Goal: Information Seeking & Learning: Check status

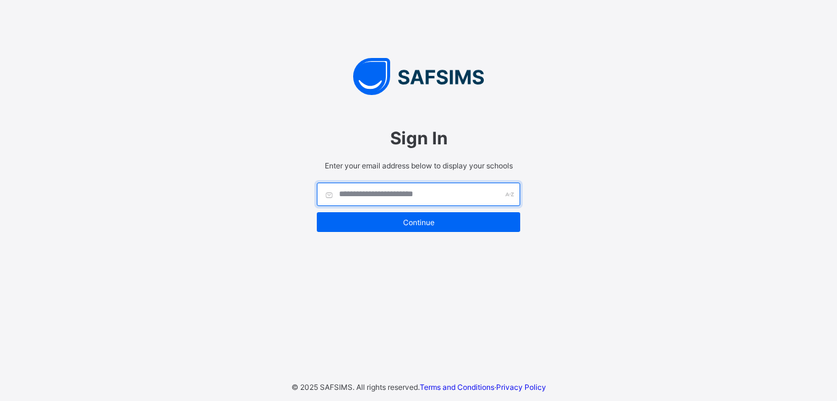
click at [408, 192] on input "text" at bounding box center [418, 193] width 203 height 23
type input "**********"
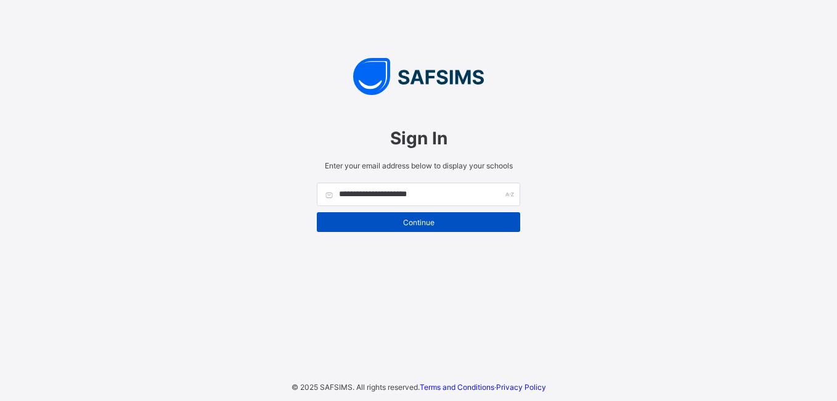
click at [413, 225] on span "Continue" at bounding box center [418, 222] width 185 height 9
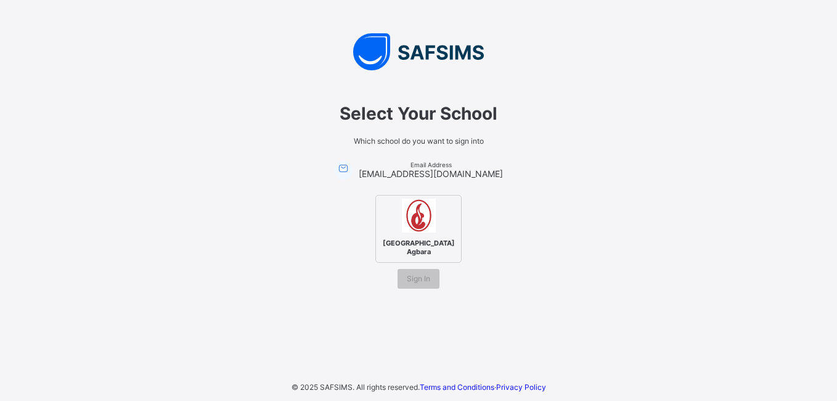
click at [425, 238] on span "[GEOGRAPHIC_DATA] Agbara" at bounding box center [419, 247] width 78 height 23
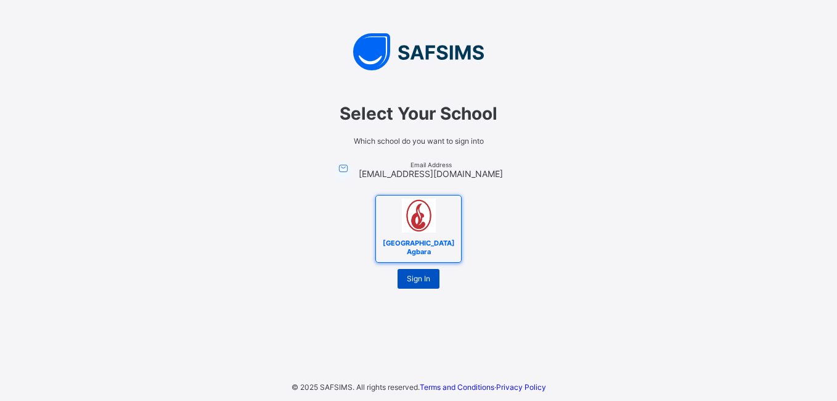
click at [419, 281] on span "Sign In" at bounding box center [418, 278] width 23 height 9
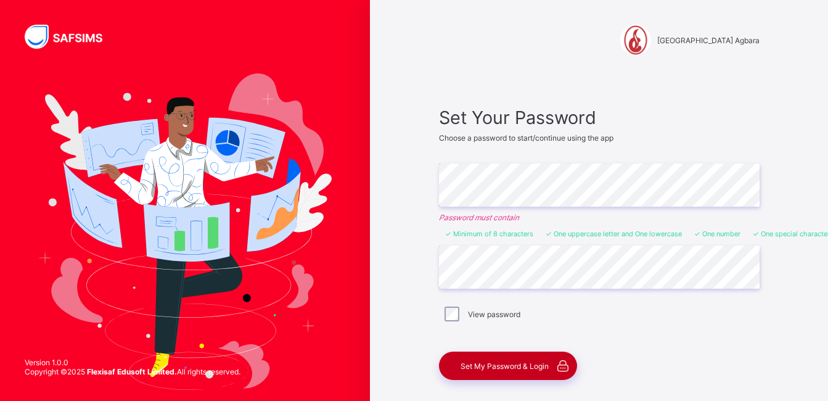
click at [514, 367] on span "Set My Password & Login" at bounding box center [505, 365] width 88 height 9
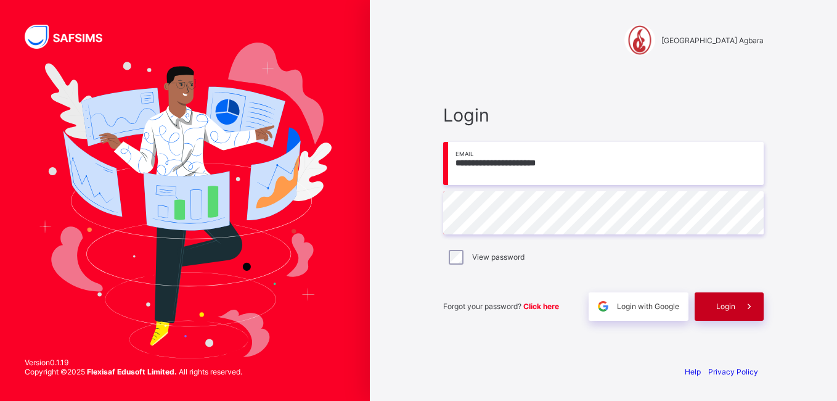
click at [715, 311] on div "Login" at bounding box center [729, 306] width 69 height 28
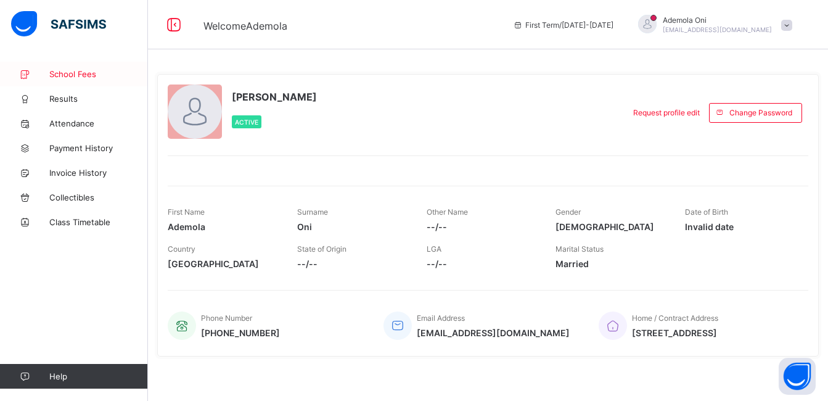
click at [71, 73] on span "School Fees" at bounding box center [98, 74] width 99 height 10
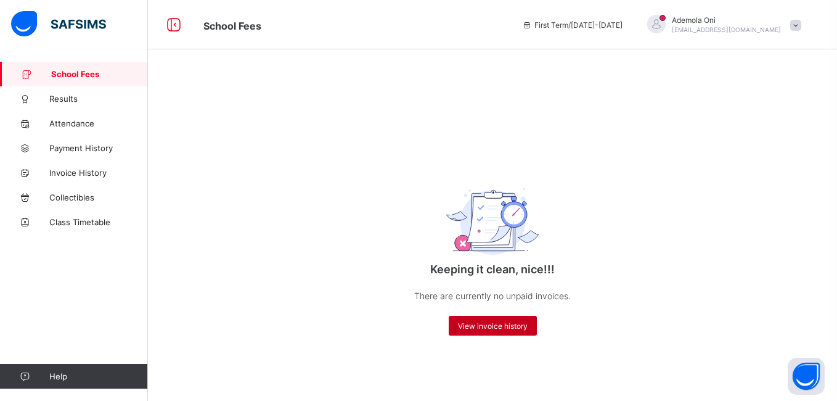
click at [483, 326] on span "View invoice history" at bounding box center [493, 325] width 70 height 9
click at [57, 99] on span "Results" at bounding box center [98, 99] width 99 height 10
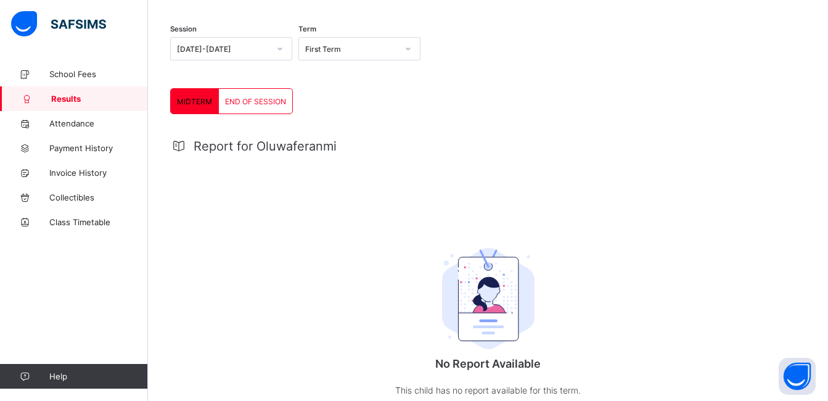
scroll to position [170, 0]
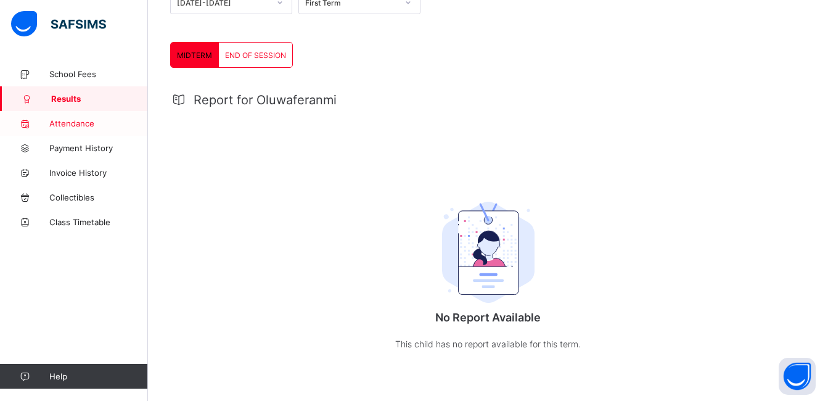
click at [82, 121] on span "Attendance" at bounding box center [98, 123] width 99 height 10
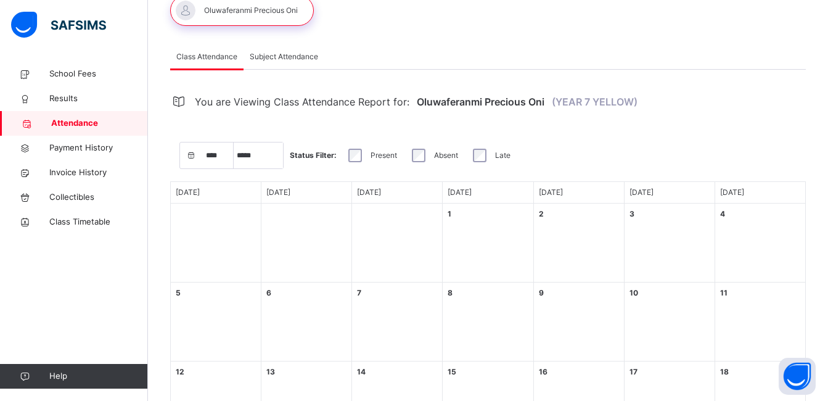
scroll to position [170, 0]
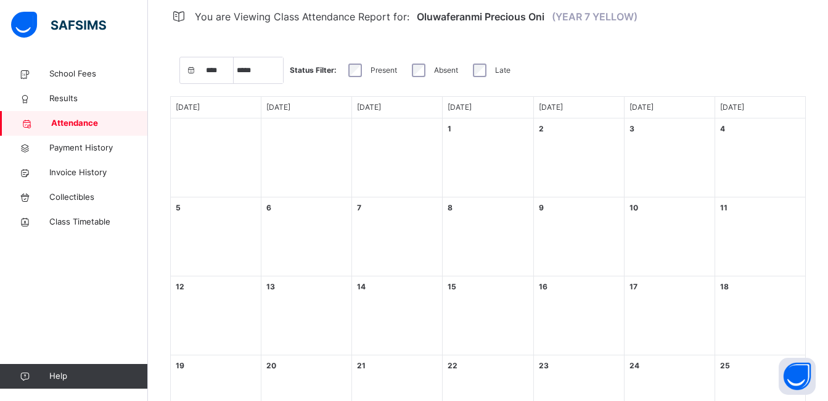
select select "****"
select select "*"
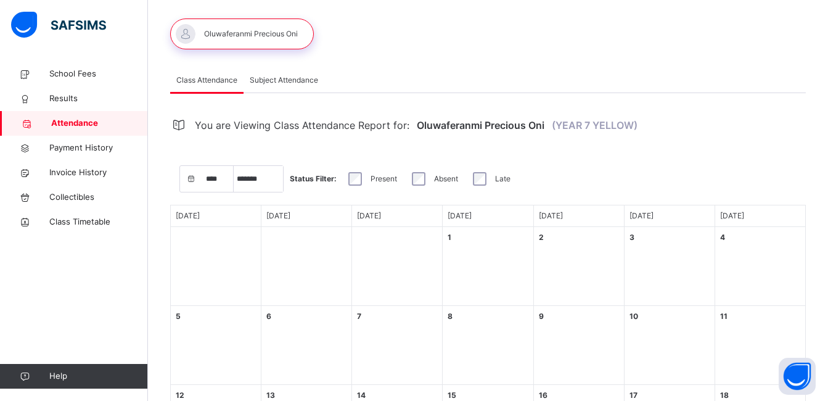
scroll to position [63, 0]
click at [283, 81] on span "Subject Attendance" at bounding box center [284, 78] width 68 height 11
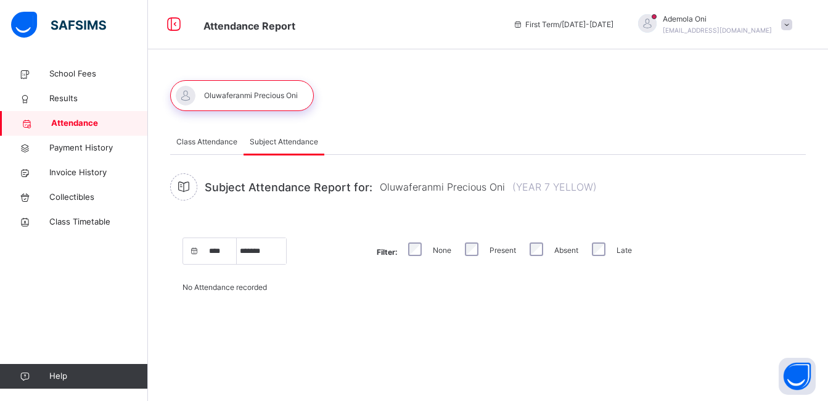
scroll to position [0, 0]
click at [797, 27] on span at bounding box center [795, 24] width 11 height 11
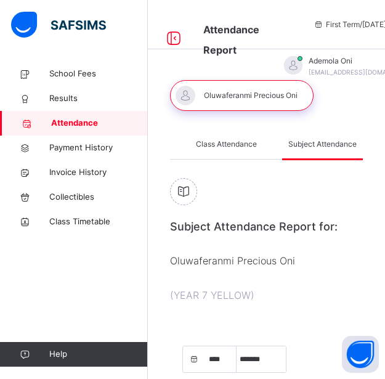
click at [268, 257] on div "Subject Attendance Report for: Oluwaferanmi Precious Oni (YEAR 7 YELLOW)" at bounding box center [266, 243] width 193 height 131
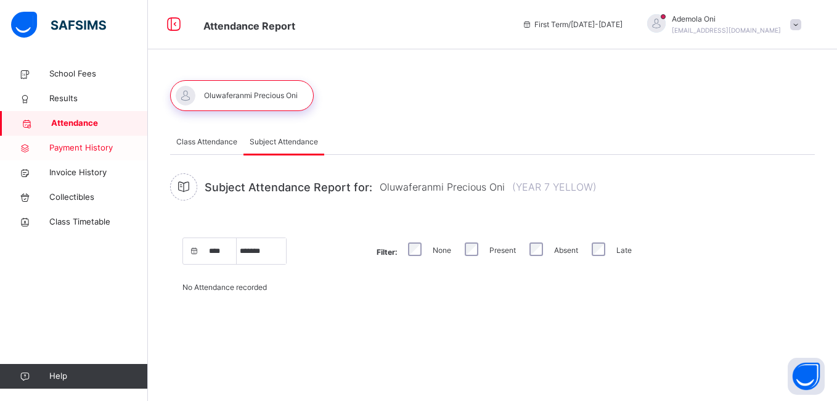
click at [96, 147] on span "Payment History" at bounding box center [98, 148] width 99 height 12
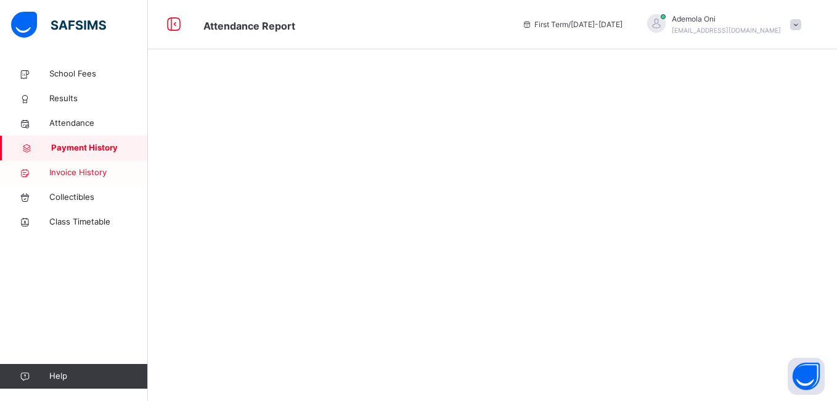
click at [89, 170] on span "Invoice History" at bounding box center [98, 172] width 99 height 12
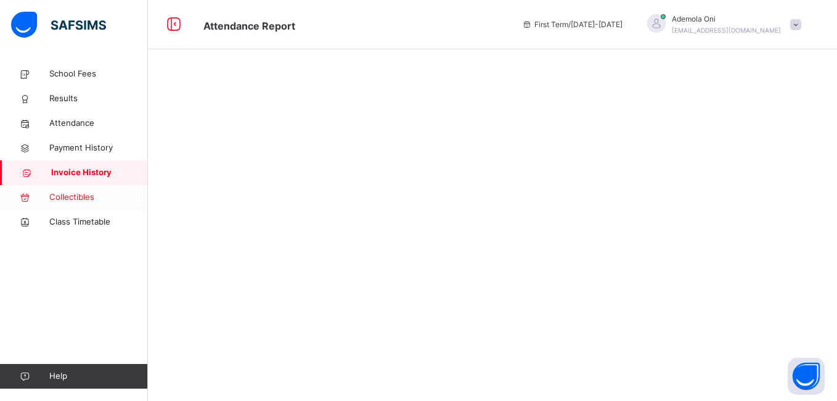
click at [80, 199] on span "Collectibles" at bounding box center [98, 197] width 99 height 12
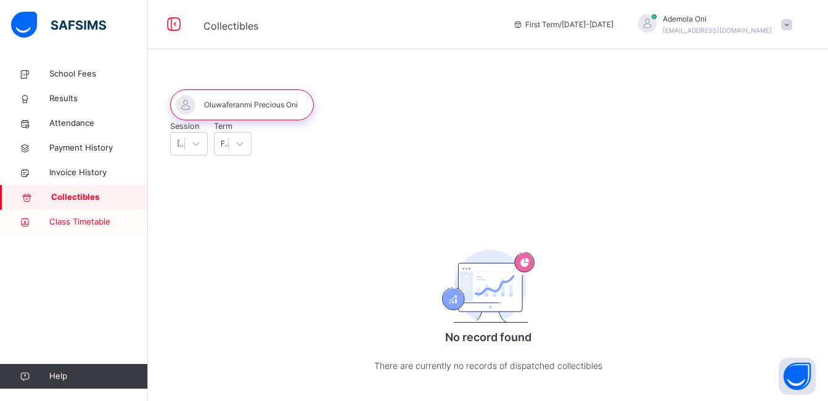
click at [73, 221] on span "Class Timetable" at bounding box center [98, 222] width 99 height 12
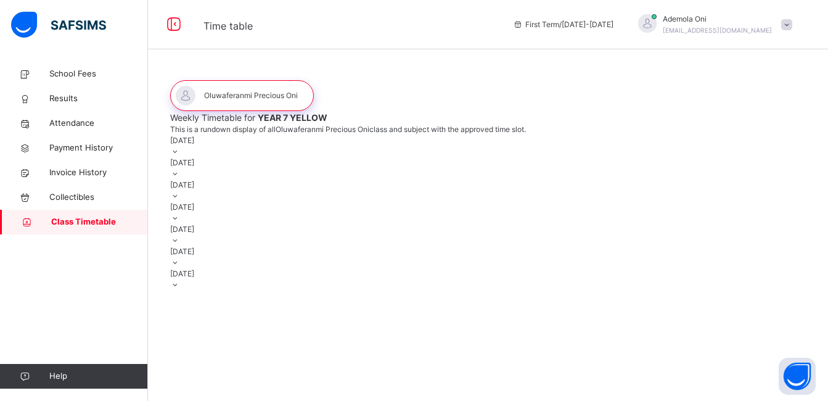
click at [181, 156] on icon at bounding box center [175, 151] width 10 height 9
click at [468, 203] on div "[DATE]" at bounding box center [488, 205] width 636 height 22
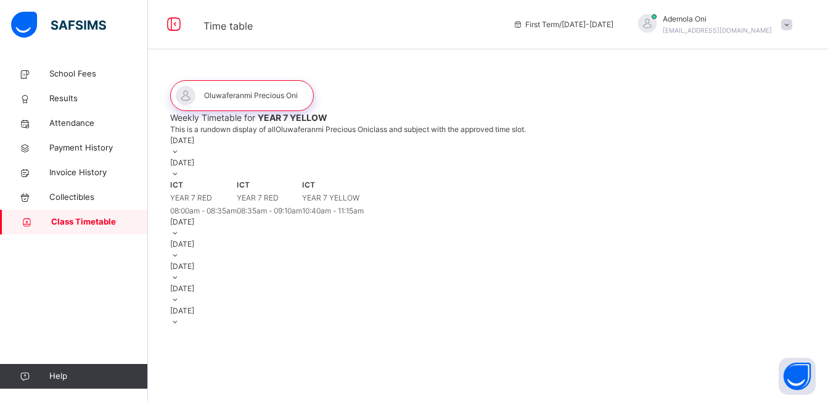
click at [467, 239] on div "[DATE]" at bounding box center [488, 227] width 636 height 22
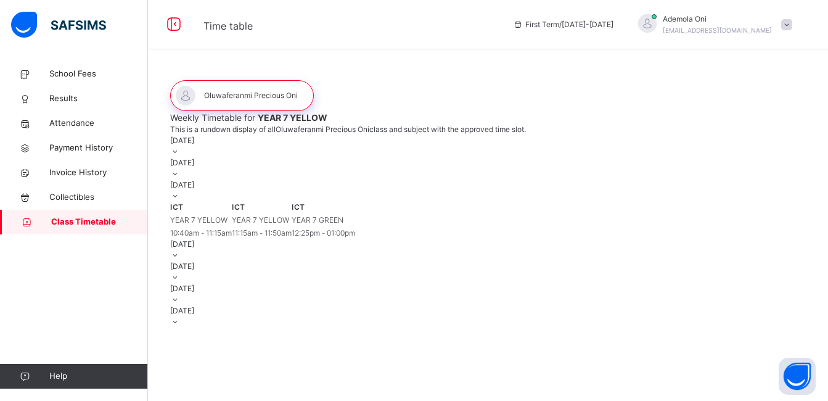
click at [464, 261] on div "[DATE]" at bounding box center [488, 250] width 636 height 22
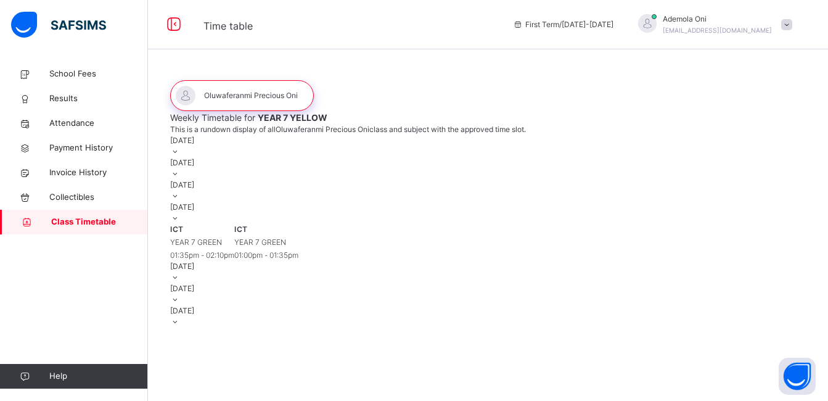
click at [460, 283] on div "[DATE]" at bounding box center [488, 272] width 636 height 22
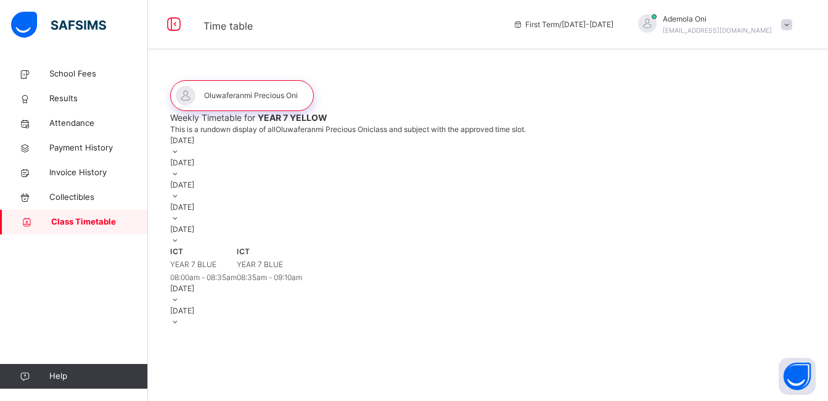
click at [444, 305] on div "[DATE]" at bounding box center [488, 294] width 636 height 22
click at [512, 290] on div "[DATE]" at bounding box center [488, 279] width 636 height 22
click at [81, 195] on span "Collectibles" at bounding box center [98, 197] width 99 height 12
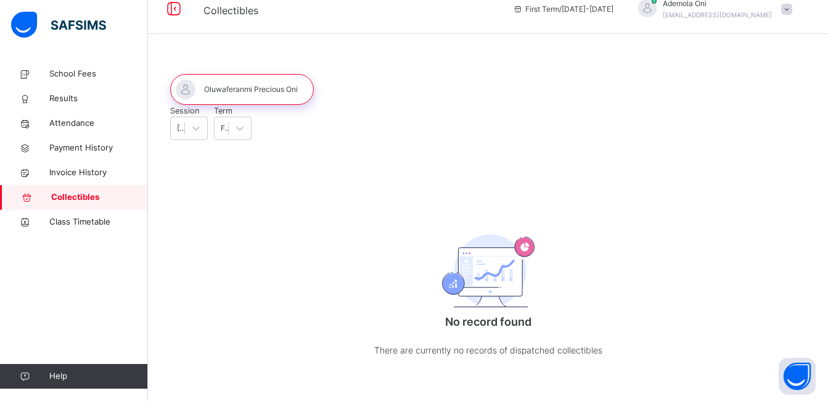
scroll to position [60, 0]
click at [91, 170] on span "Invoice History" at bounding box center [98, 172] width 99 height 12
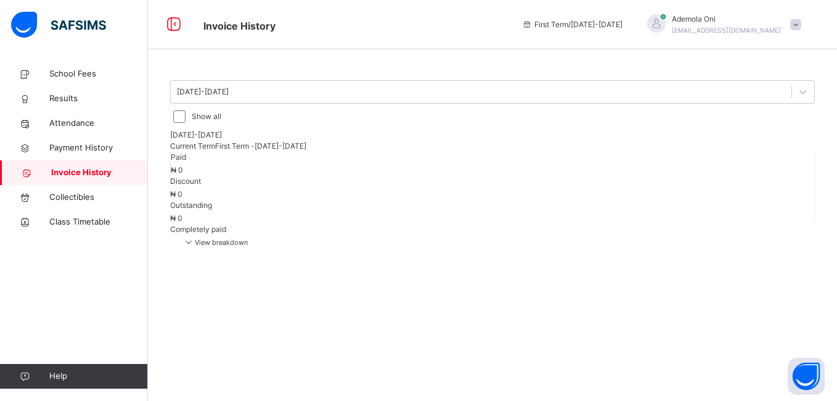
click at [248, 238] on span "View breakdown" at bounding box center [214, 242] width 65 height 9
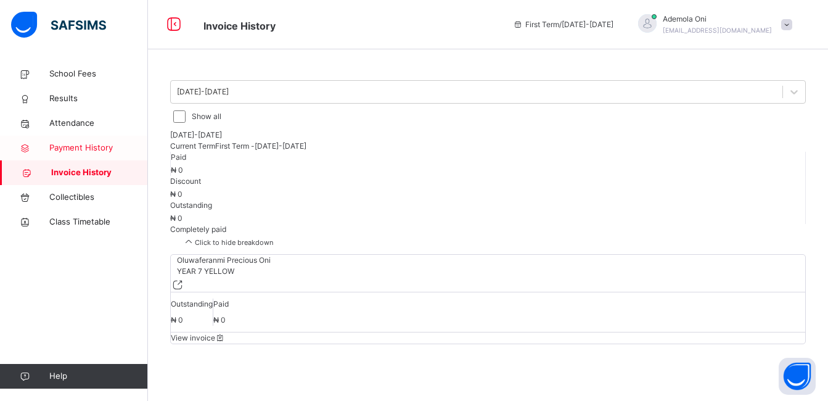
click at [100, 145] on span "Payment History" at bounding box center [98, 148] width 99 height 12
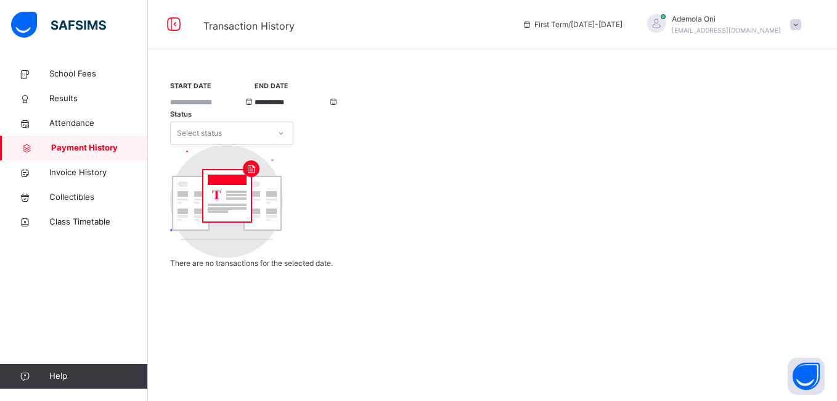
click at [244, 107] on input at bounding box center [207, 102] width 74 height 11
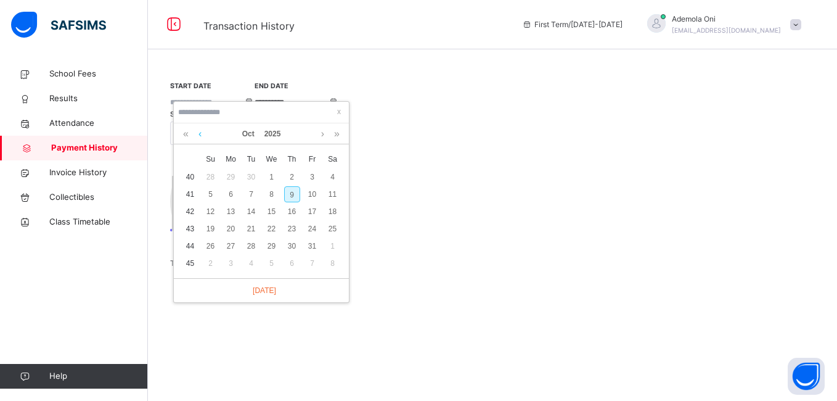
click at [201, 131] on link at bounding box center [199, 133] width 9 height 21
click at [213, 210] on div "14" at bounding box center [211, 211] width 16 height 16
type input "**********"
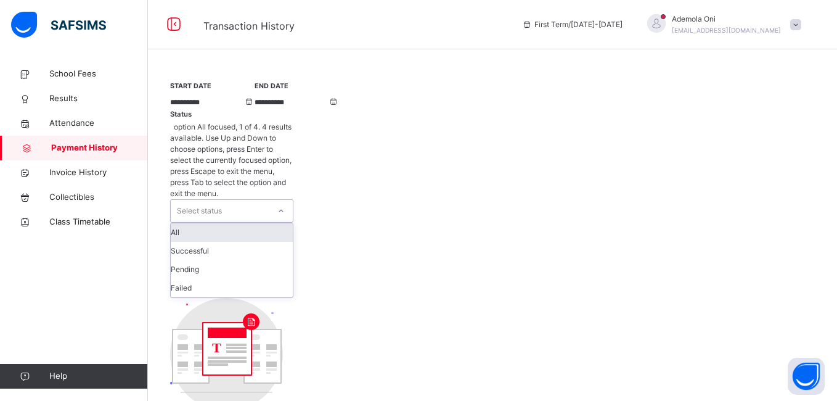
click at [284, 210] on icon at bounding box center [281, 211] width 4 height 2
click at [293, 223] on div "All" at bounding box center [232, 232] width 122 height 18
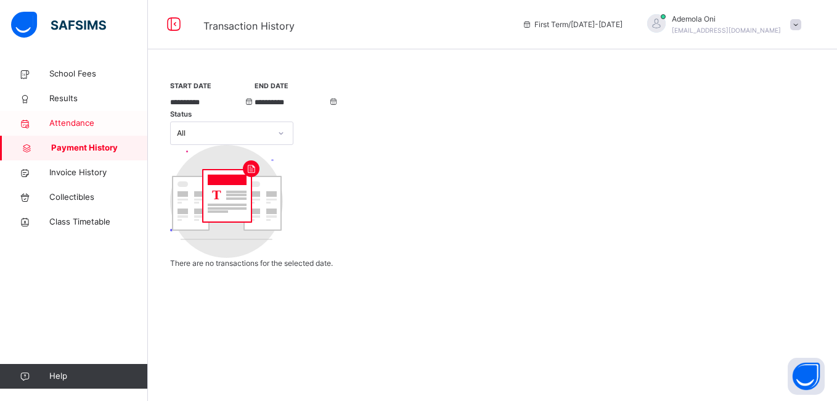
click at [55, 122] on span "Attendance" at bounding box center [98, 123] width 99 height 12
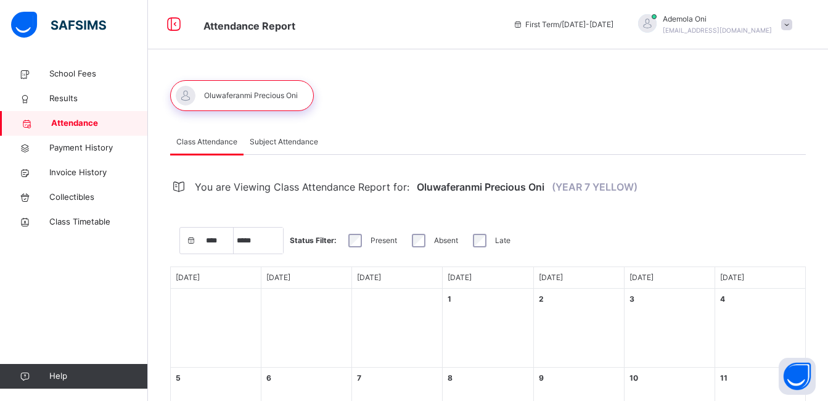
click at [221, 99] on div at bounding box center [242, 95] width 144 height 31
click at [282, 139] on span "Subject Attendance" at bounding box center [284, 141] width 68 height 11
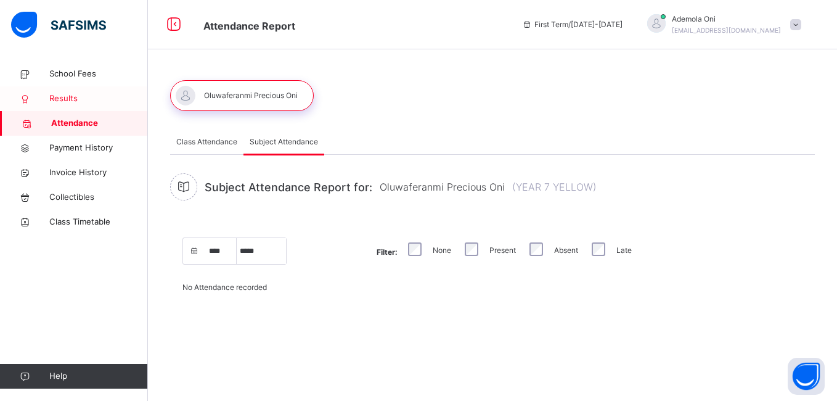
click at [52, 97] on span "Results" at bounding box center [98, 98] width 99 height 12
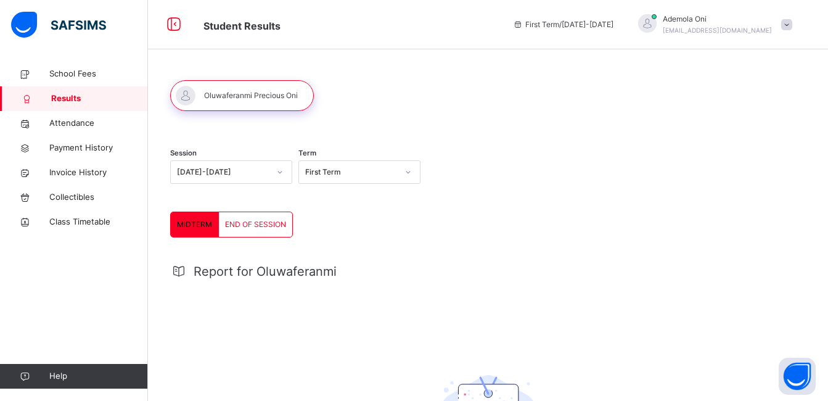
click at [252, 231] on div "END OF SESSION" at bounding box center [255, 224] width 73 height 25
click at [189, 233] on div "MIDTERM" at bounding box center [195, 224] width 48 height 25
click at [81, 70] on span "School Fees" at bounding box center [98, 74] width 99 height 12
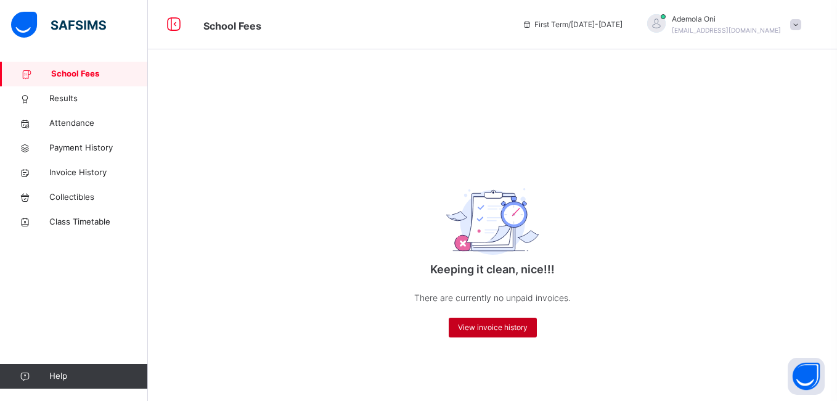
click at [497, 329] on span "View invoice history" at bounding box center [493, 327] width 70 height 11
click at [792, 26] on span at bounding box center [795, 24] width 11 height 11
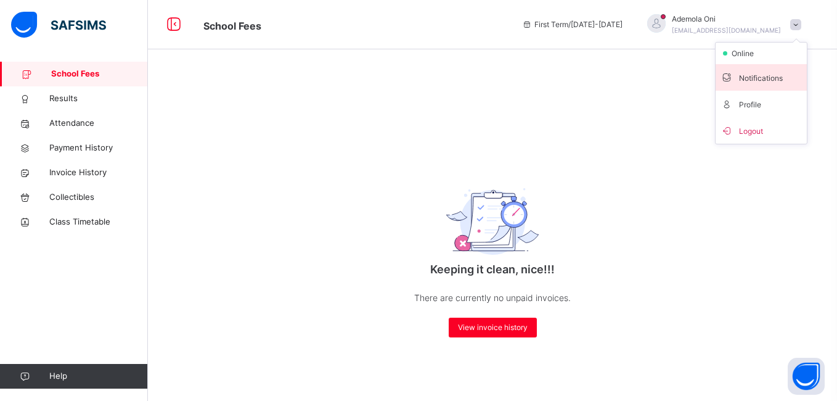
click at [754, 79] on span "Notifications" at bounding box center [761, 77] width 81 height 17
